Goal: Task Accomplishment & Management: Manage account settings

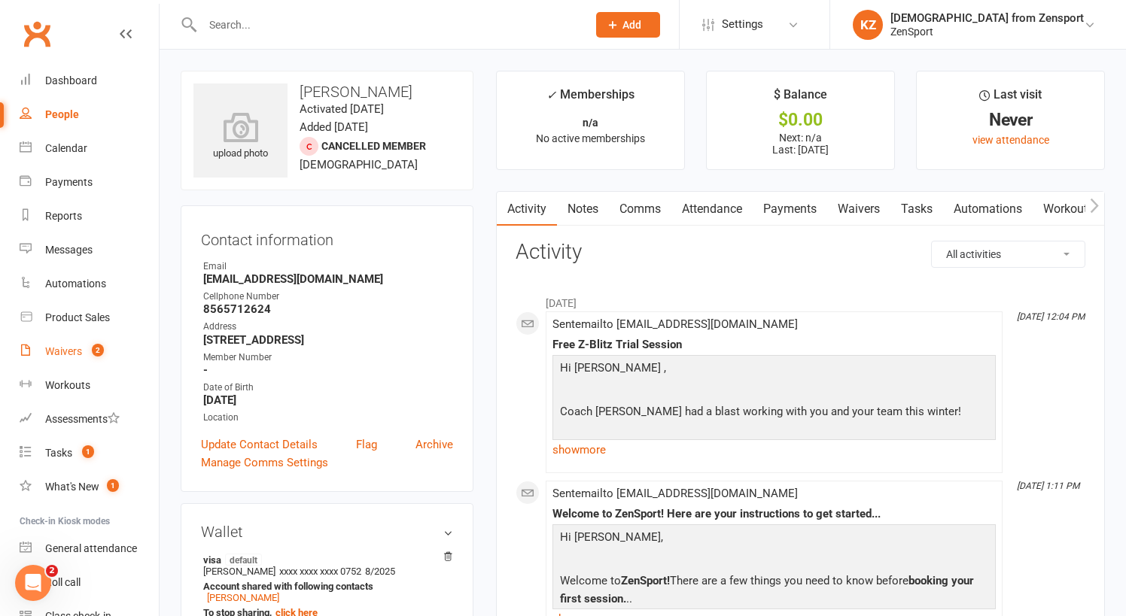
click at [67, 349] on div "Waivers" at bounding box center [63, 351] width 37 height 12
select select "100"
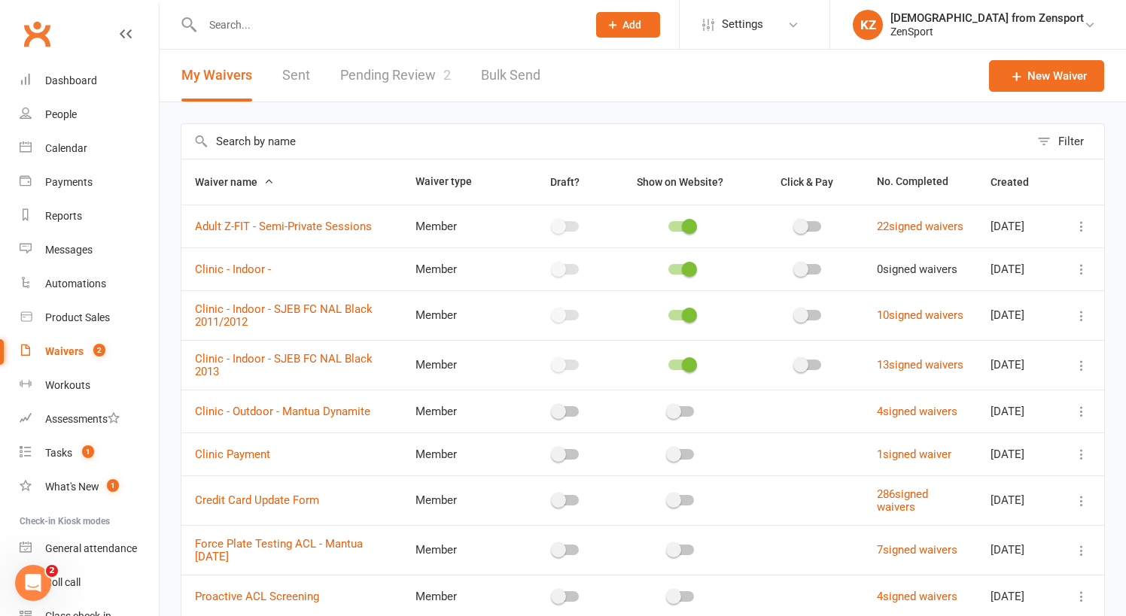
click at [390, 72] on link "Pending Review 2" at bounding box center [395, 76] width 111 height 52
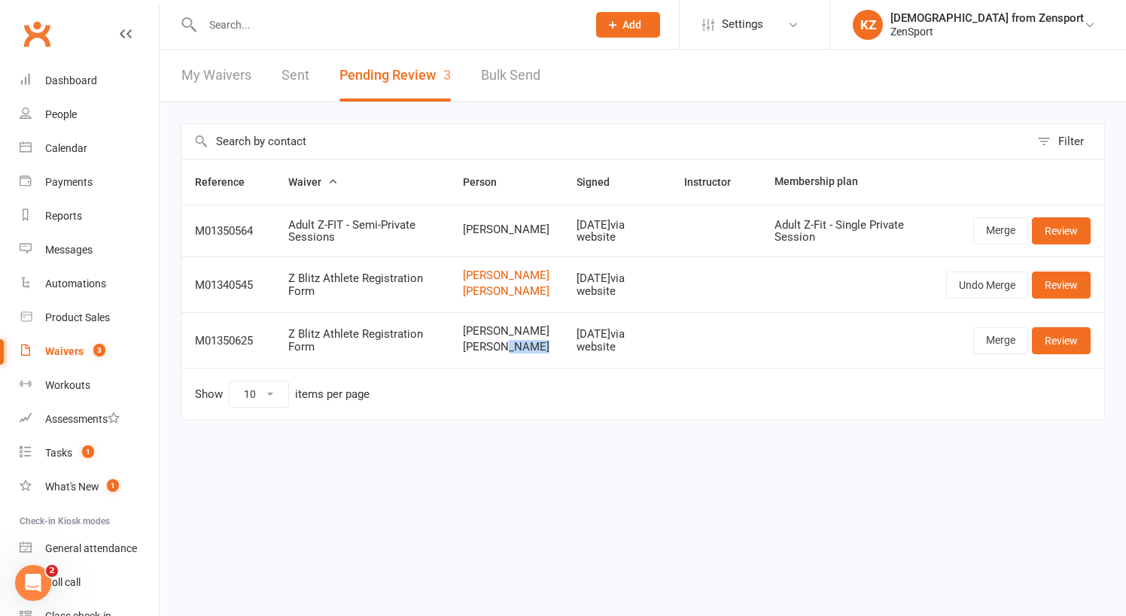
drag, startPoint x: 531, startPoint y: 370, endPoint x: 497, endPoint y: 370, distance: 33.1
click at [497, 354] on span "[PERSON_NAME]" at bounding box center [506, 347] width 87 height 13
drag, startPoint x: 524, startPoint y: 355, endPoint x: 503, endPoint y: 354, distance: 20.3
click at [503, 338] on span "[PERSON_NAME]" at bounding box center [506, 331] width 87 height 13
copy span "Star"
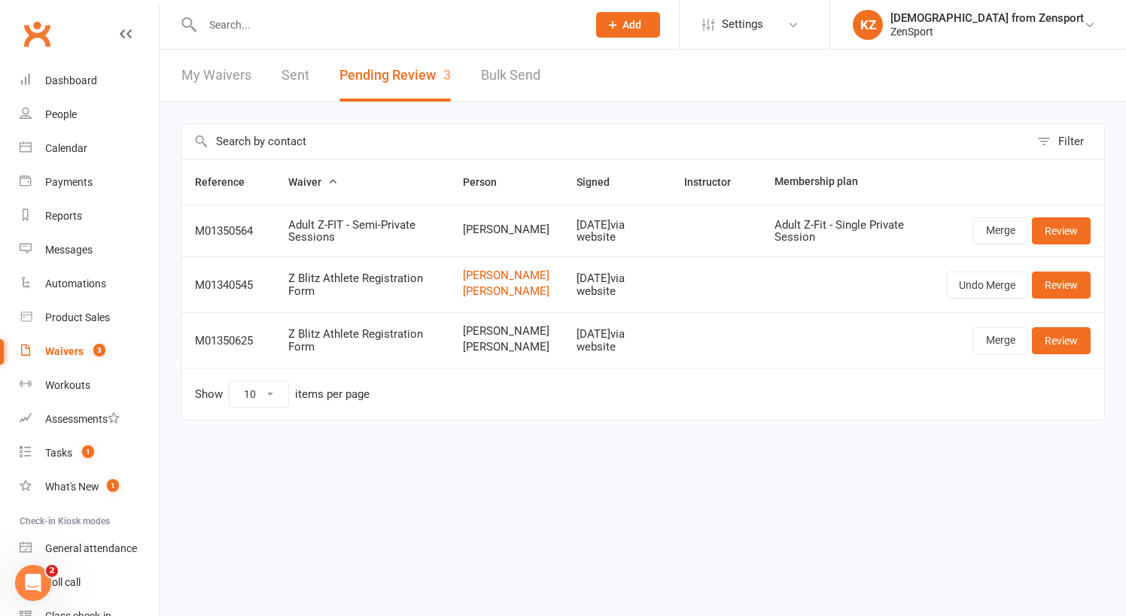
click at [260, 26] on input "text" at bounding box center [387, 24] width 379 height 21
paste input "Star"
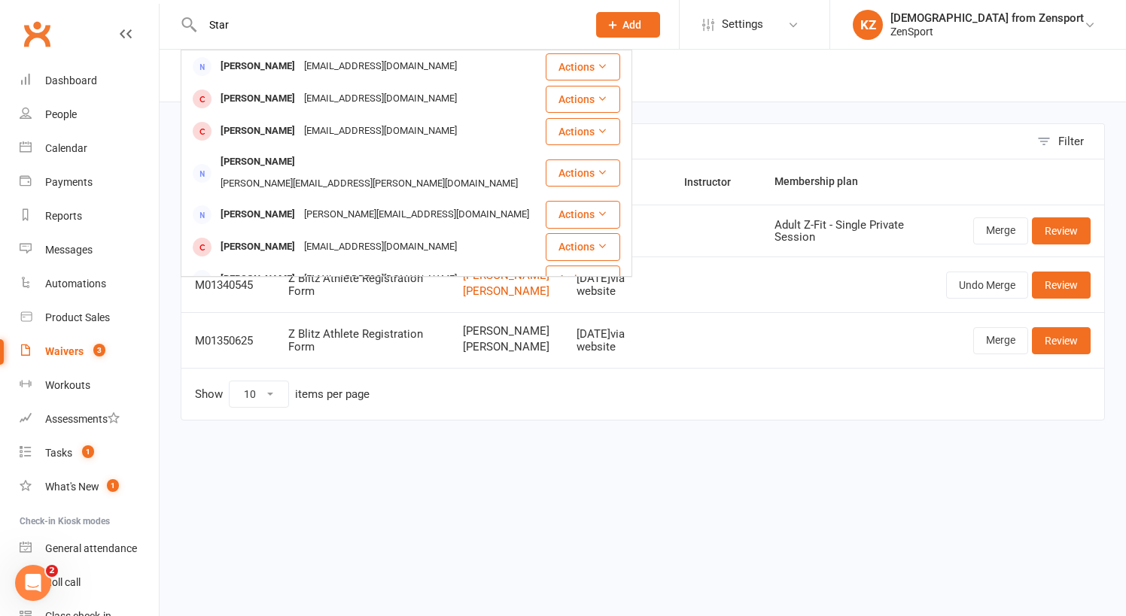
type input "Star"
click at [424, 463] on div "Filter Reference Waiver Person Signed Instructor Membership plan M01350564 Adul…" at bounding box center [643, 282] width 966 height 360
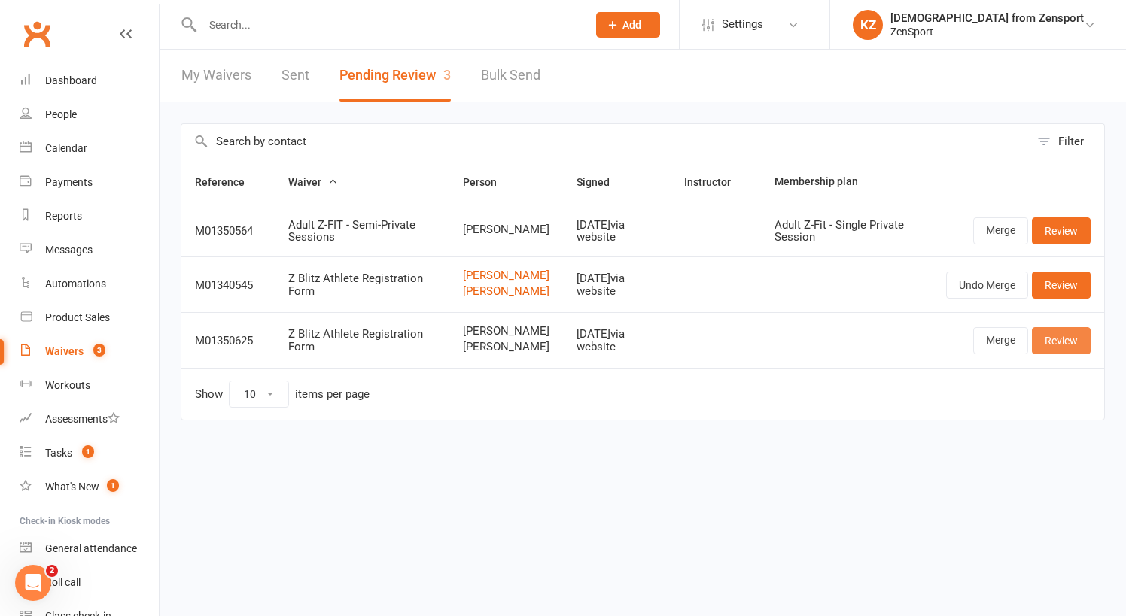
click at [1063, 351] on link "Review" at bounding box center [1061, 340] width 59 height 27
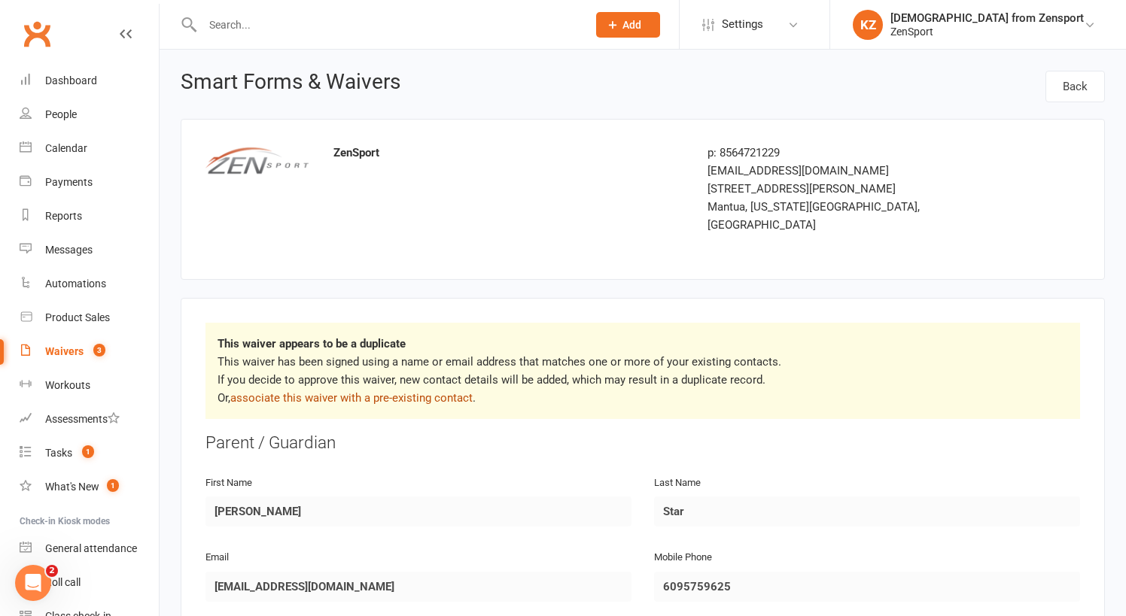
click at [433, 391] on link "associate this waiver with a pre-existing contact" at bounding box center [351, 398] width 242 height 14
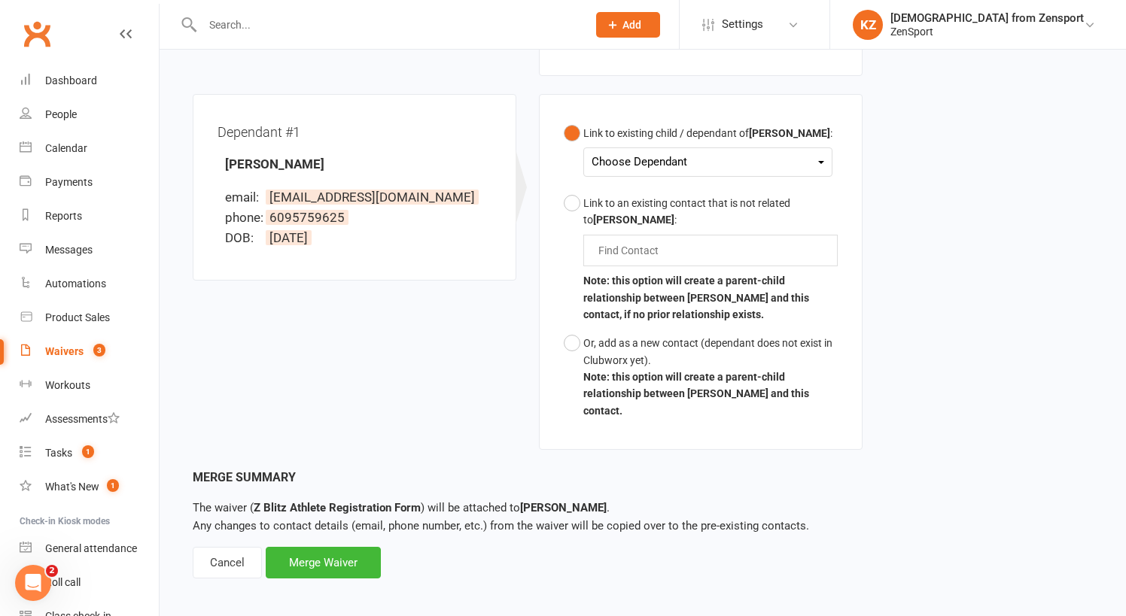
scroll to position [387, 0]
click at [220, 548] on div "Cancel" at bounding box center [227, 564] width 69 height 32
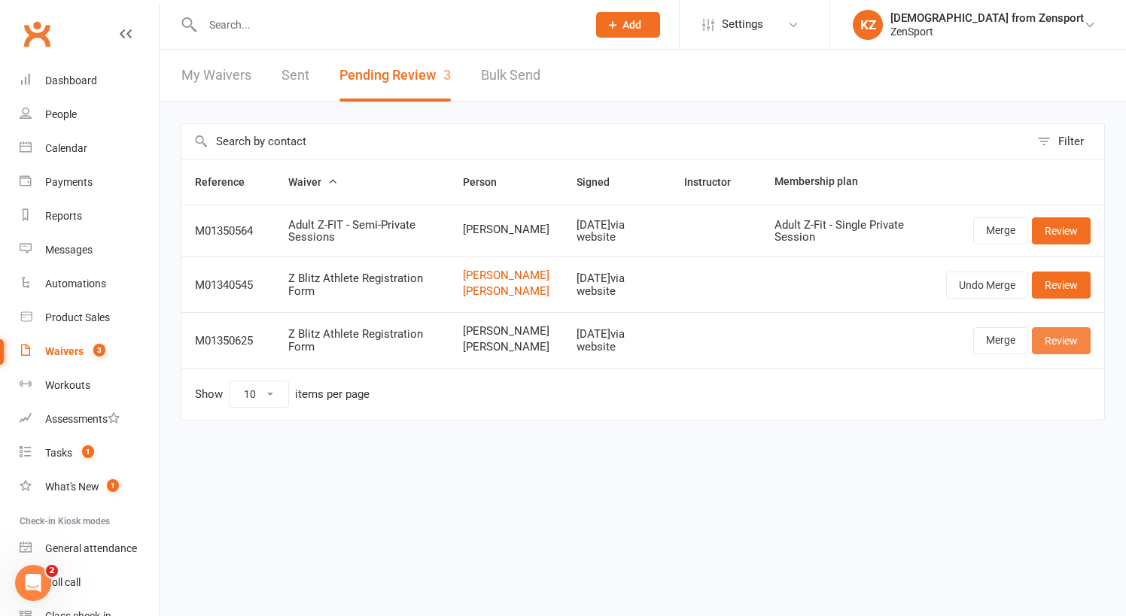
click at [1057, 354] on link "Review" at bounding box center [1061, 340] width 59 height 27
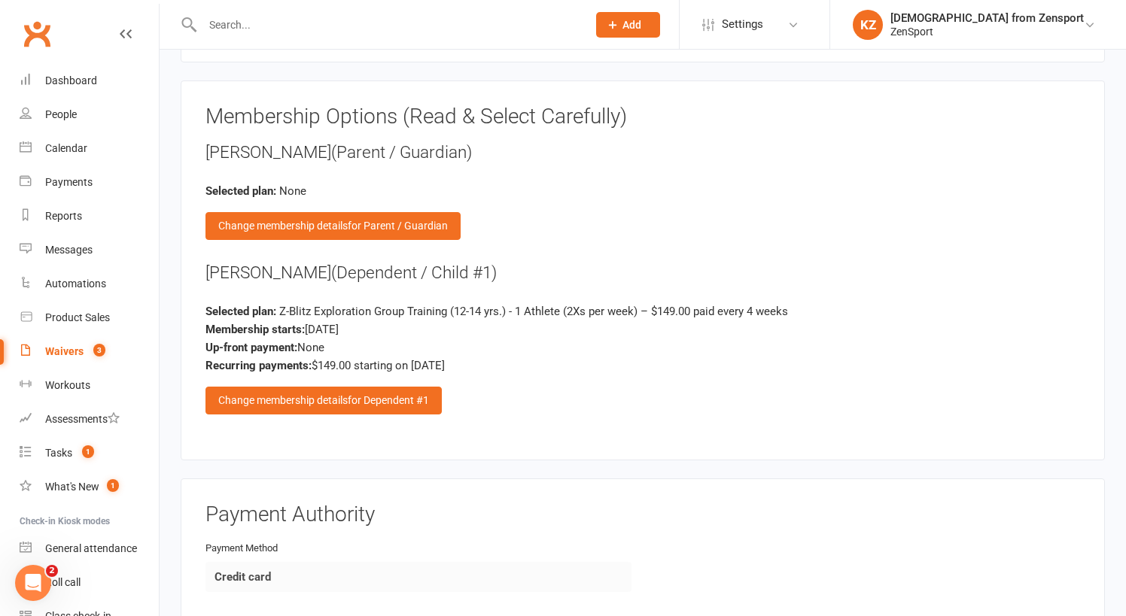
scroll to position [2363, 0]
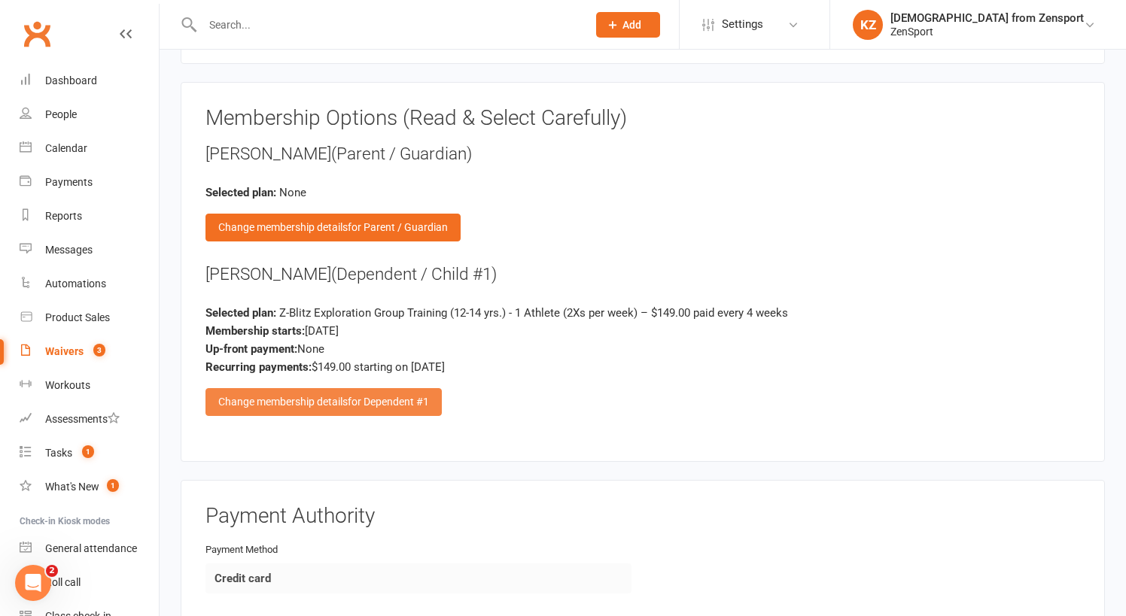
click at [332, 388] on div "Change membership details for Dependent #1" at bounding box center [323, 401] width 236 height 27
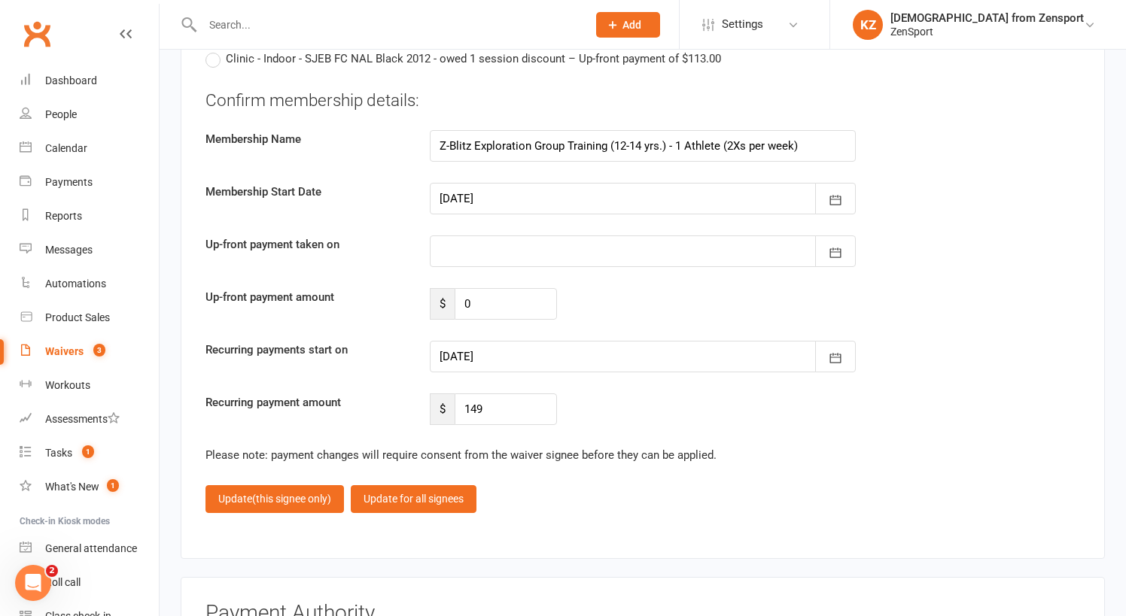
scroll to position [3884, 0]
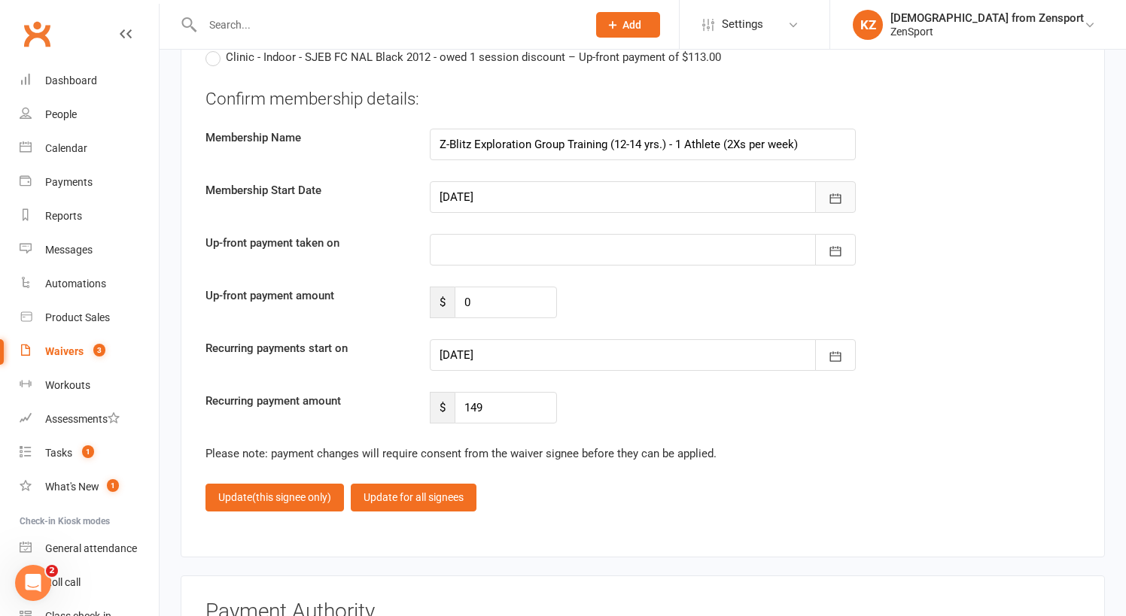
click at [836, 193] on icon "button" at bounding box center [835, 198] width 11 height 10
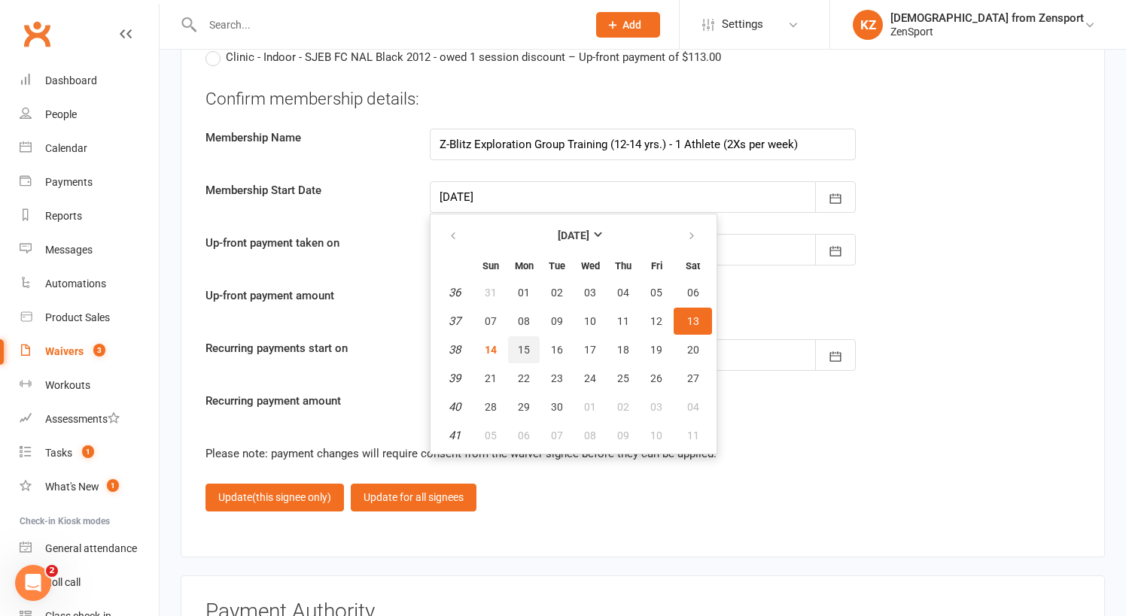
click at [525, 344] on span "15" at bounding box center [524, 350] width 12 height 12
type input "[DATE]"
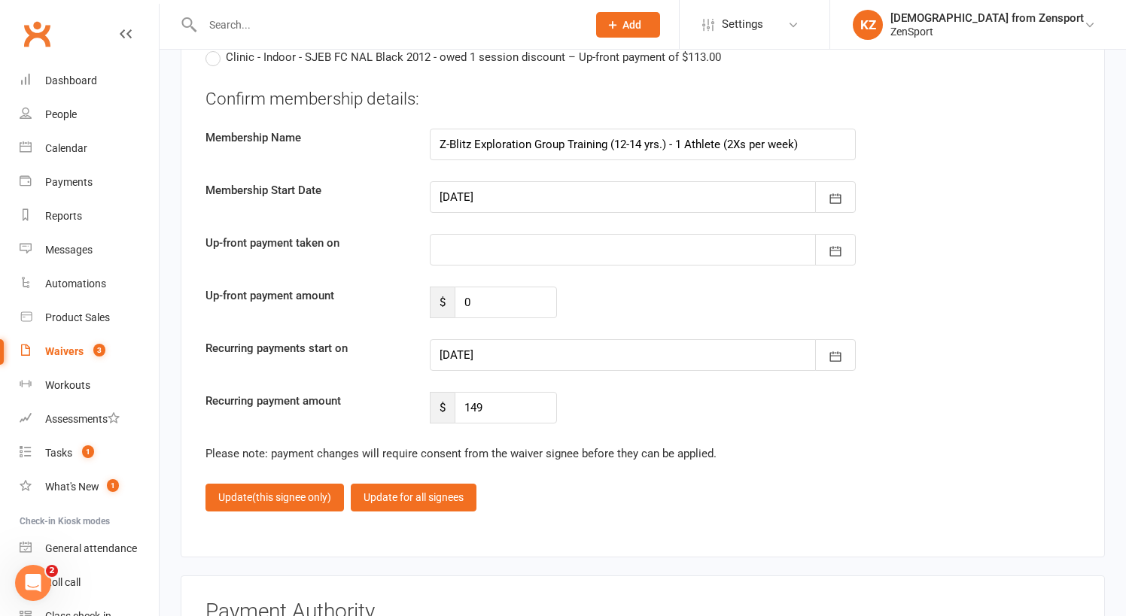
type input "[DATE]"
click at [293, 484] on button "Update (this signee only)" at bounding box center [274, 497] width 138 height 27
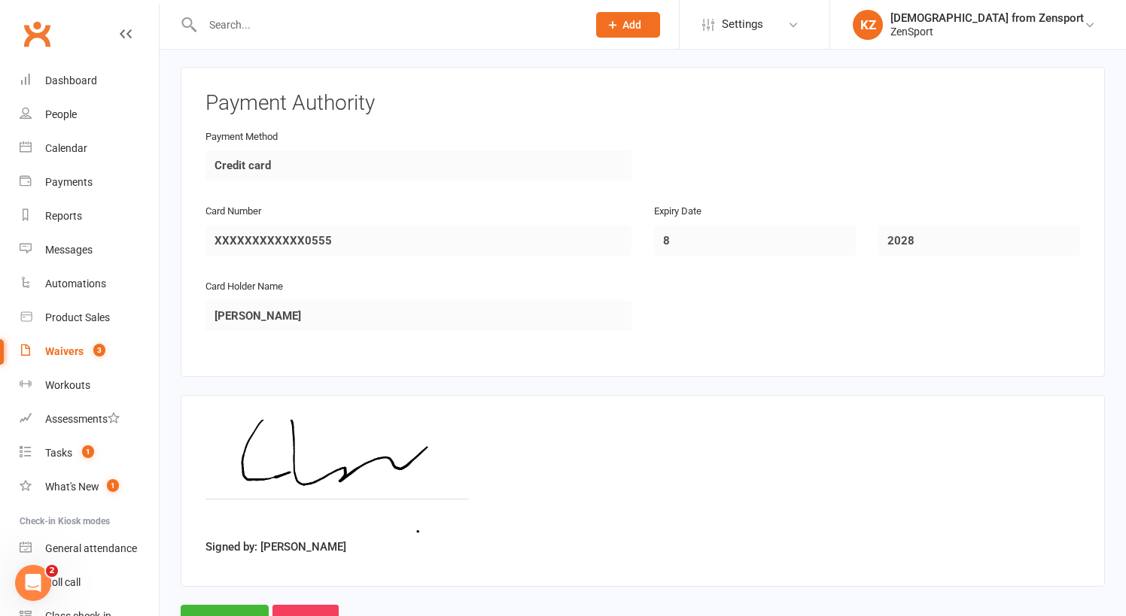
scroll to position [2781, 0]
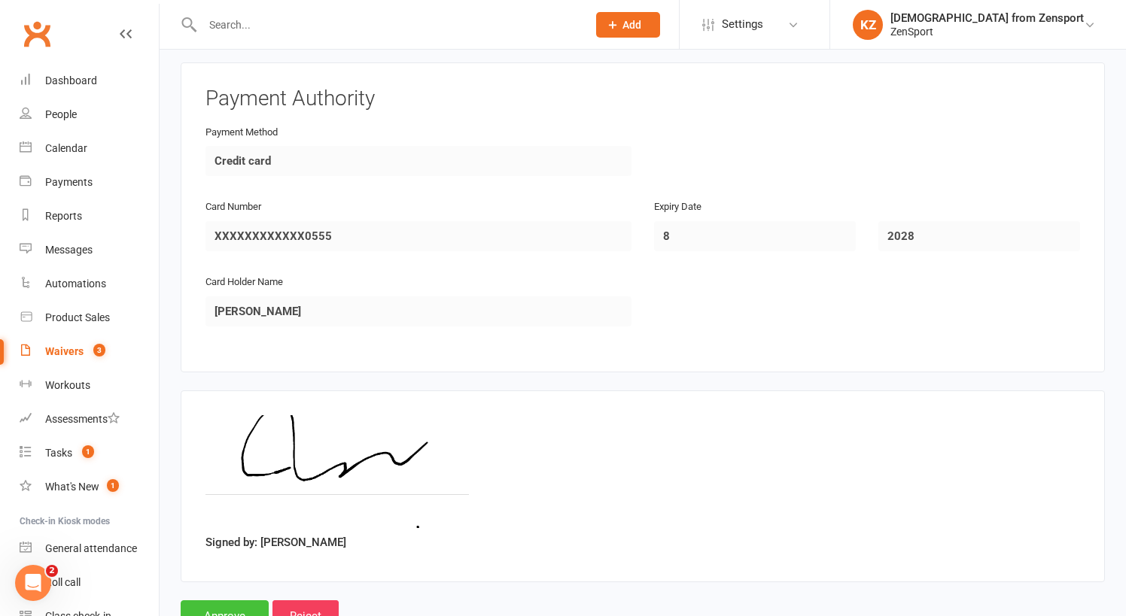
click at [230, 601] on input "Approve" at bounding box center [225, 617] width 88 height 32
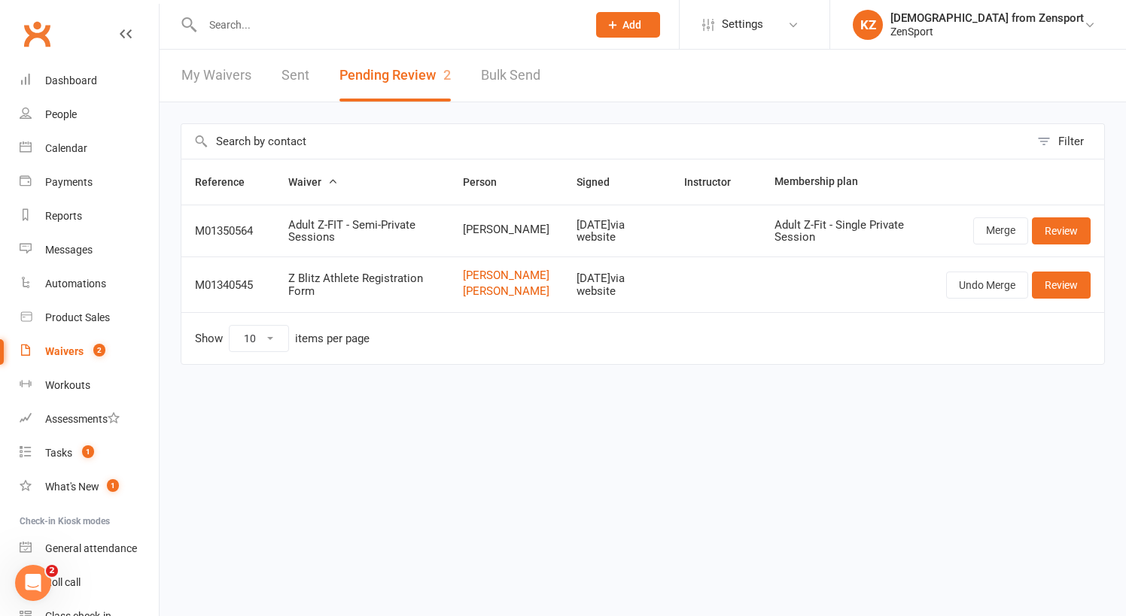
click at [236, 26] on input "text" at bounding box center [387, 24] width 379 height 21
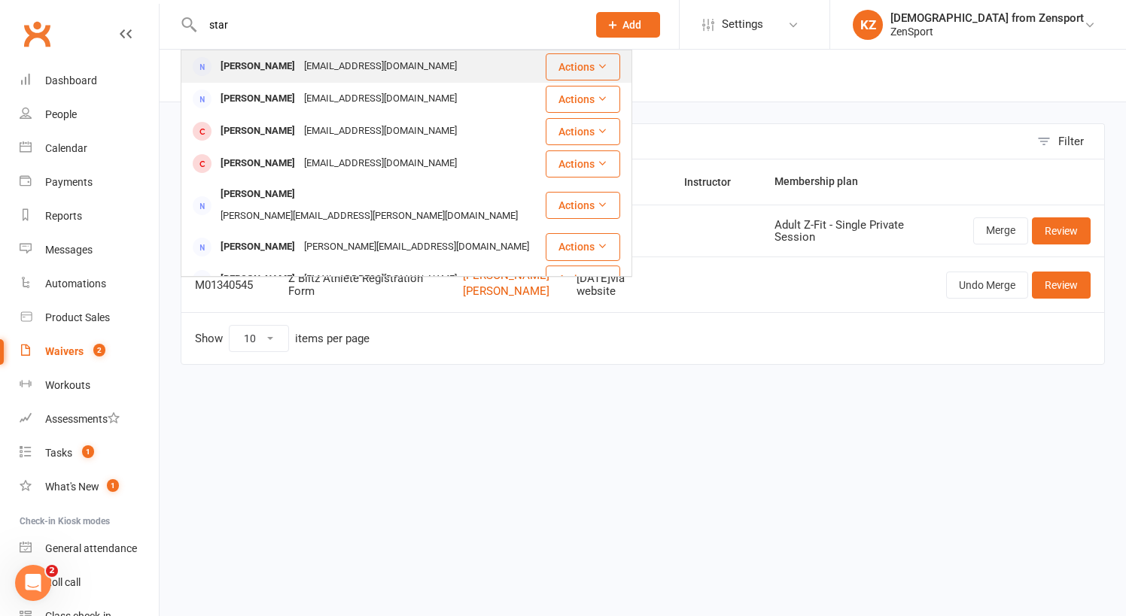
type input "star"
click at [260, 58] on div "[PERSON_NAME]" at bounding box center [258, 67] width 84 height 22
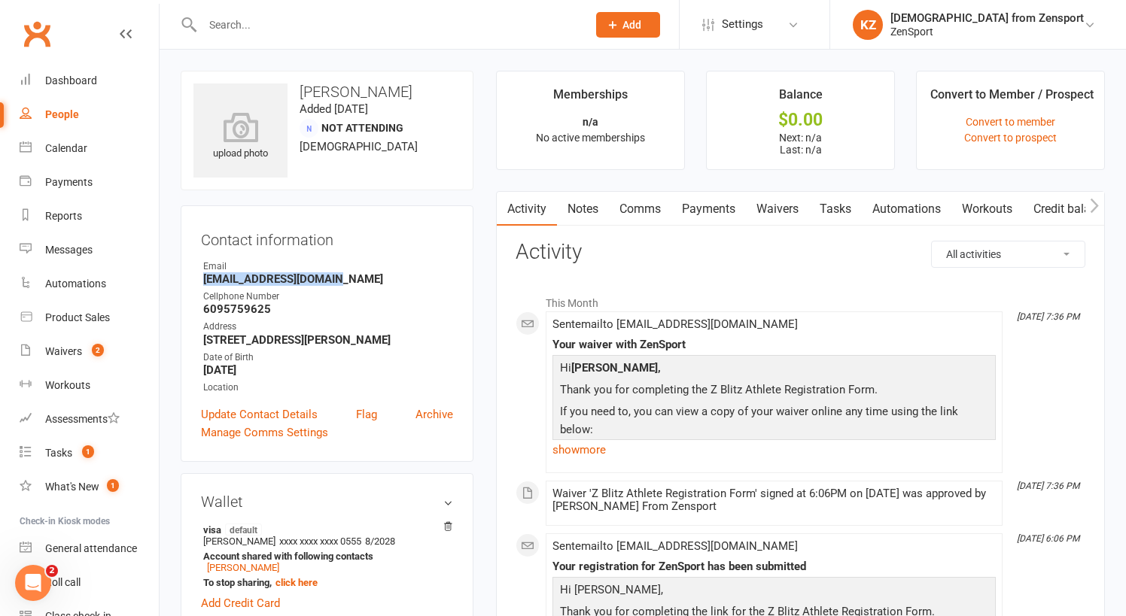
drag, startPoint x: 333, startPoint y: 279, endPoint x: 203, endPoint y: 284, distance: 130.3
click at [200, 284] on div "Contact information Owner Email [EMAIL_ADDRESS][DOMAIN_NAME] Cellphone Number […" at bounding box center [327, 333] width 293 height 257
copy strong "[EMAIL_ADDRESS][DOMAIN_NAME]"
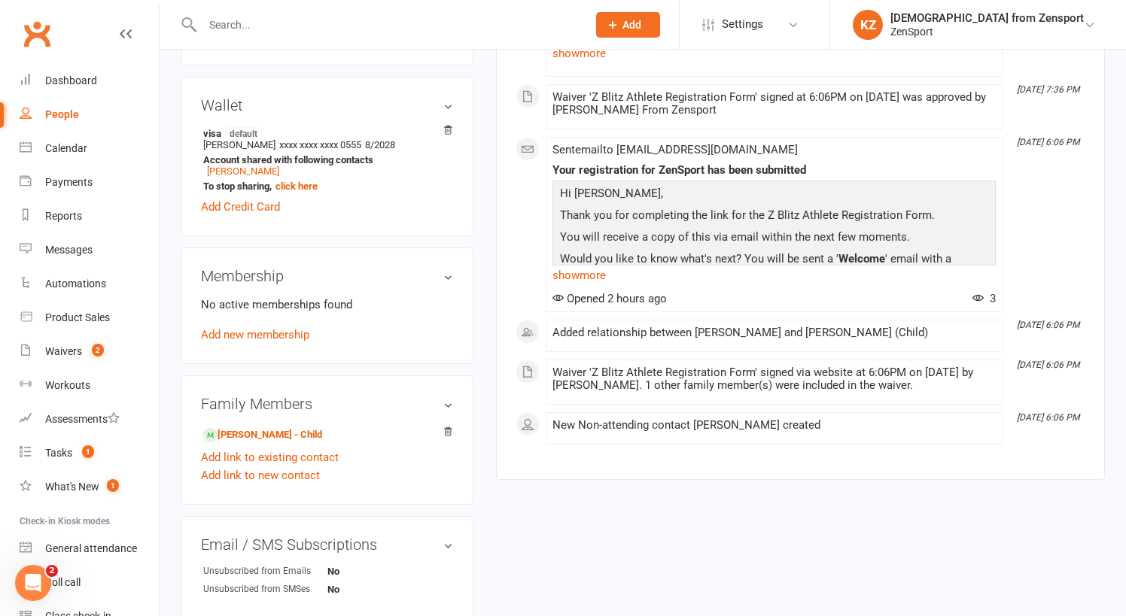
scroll to position [455, 0]
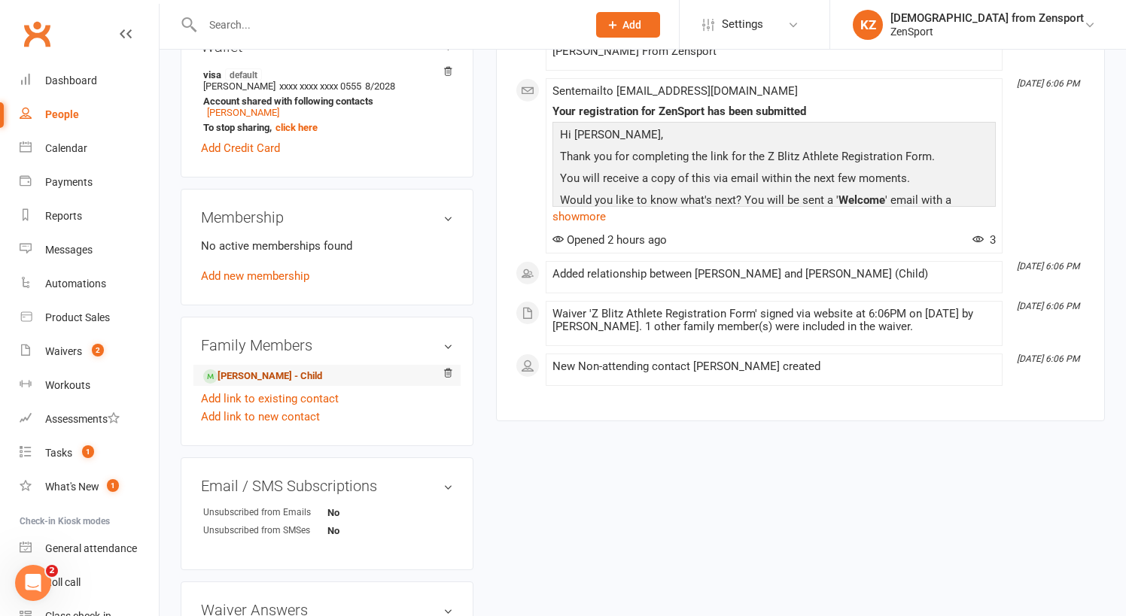
click at [261, 376] on link "[PERSON_NAME] - Child" at bounding box center [262, 377] width 119 height 16
